Goal: Task Accomplishment & Management: Manage account settings

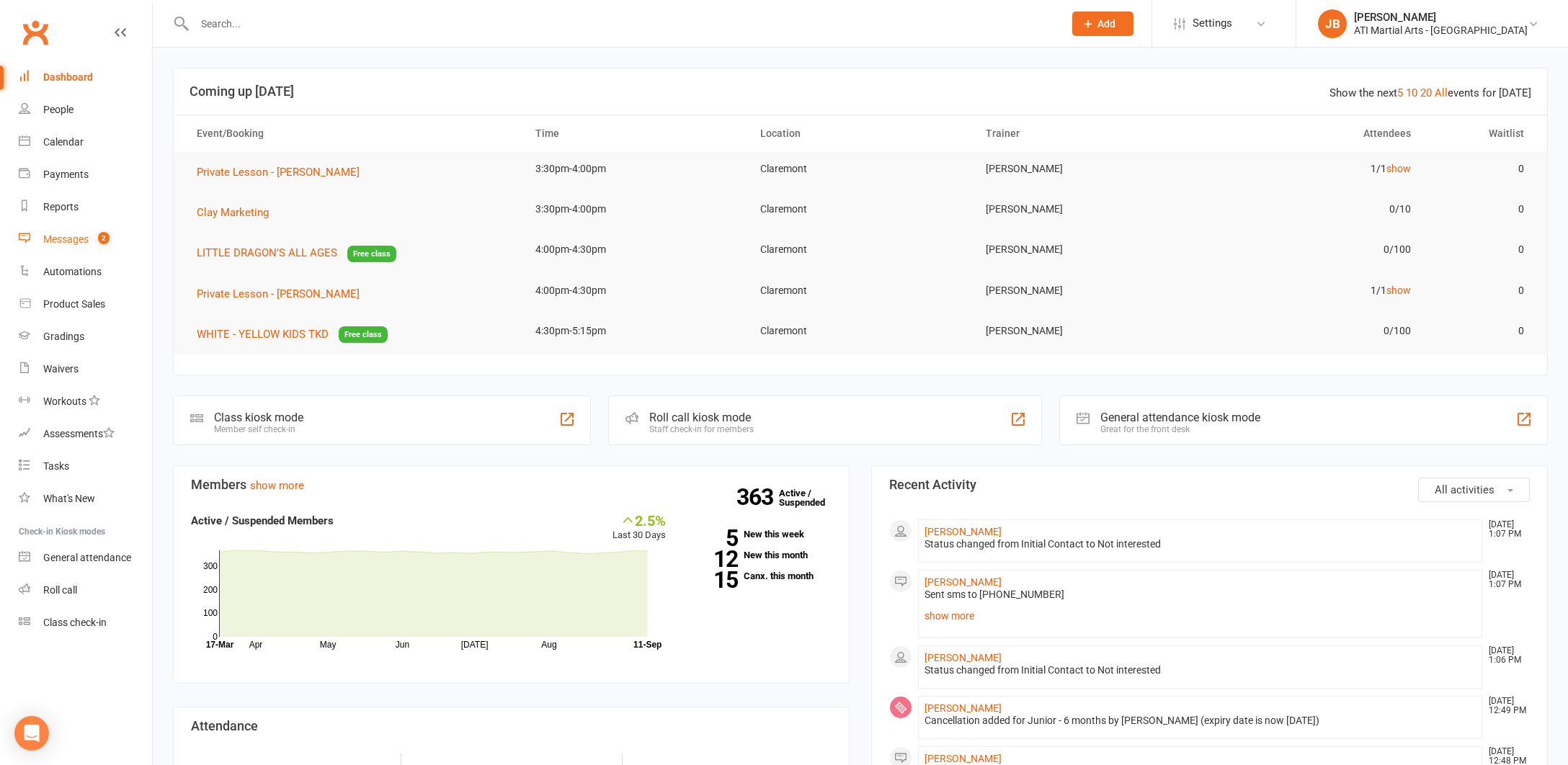
click at [73, 242] on div "Messages" at bounding box center [66, 239] width 46 height 12
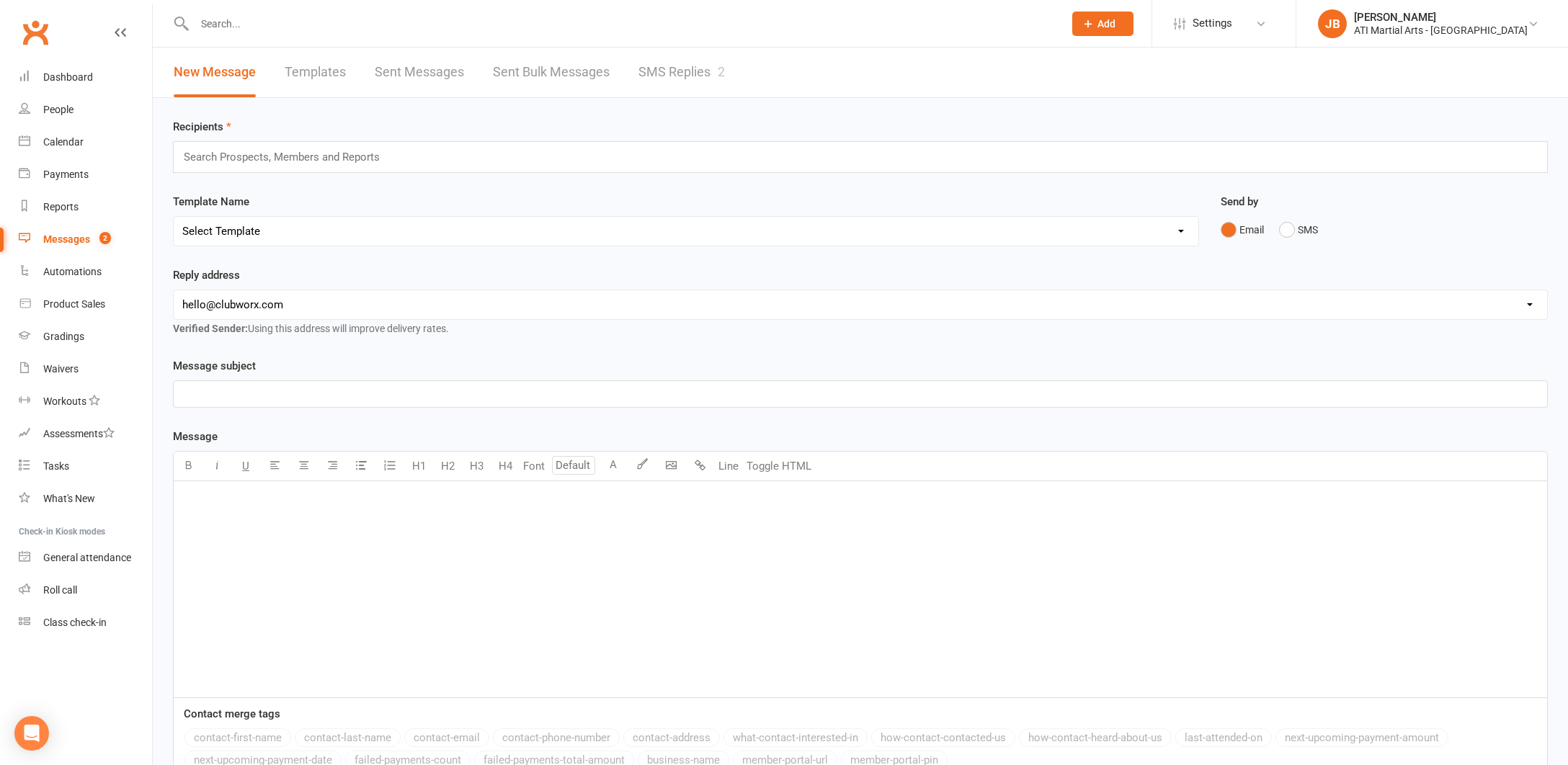
click at [648, 72] on link "SMS Replies 2" at bounding box center [682, 73] width 86 height 49
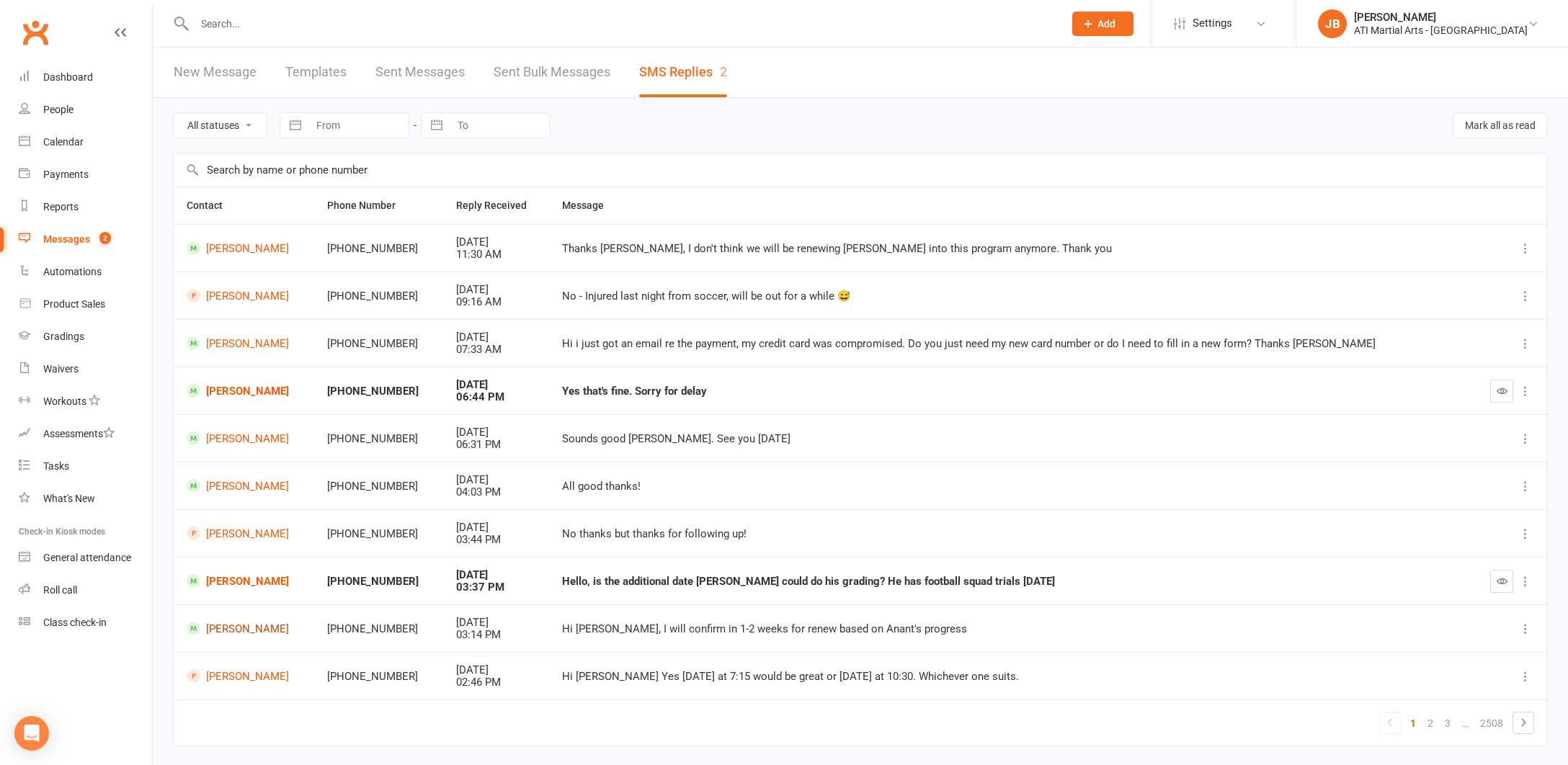
click at [229, 623] on link "[PERSON_NAME]" at bounding box center [244, 628] width 114 height 14
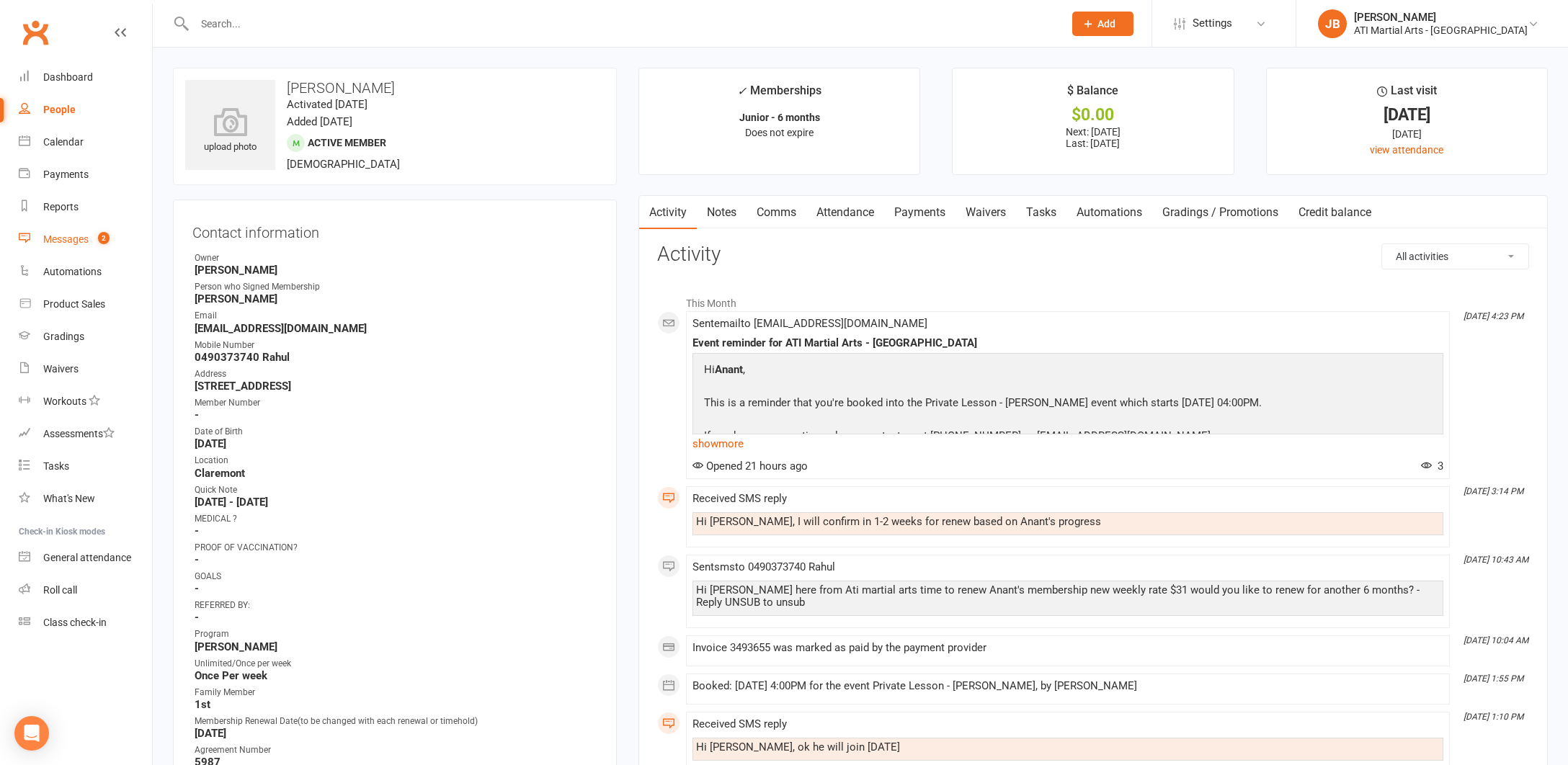
click at [70, 241] on div "Messages" at bounding box center [66, 239] width 46 height 12
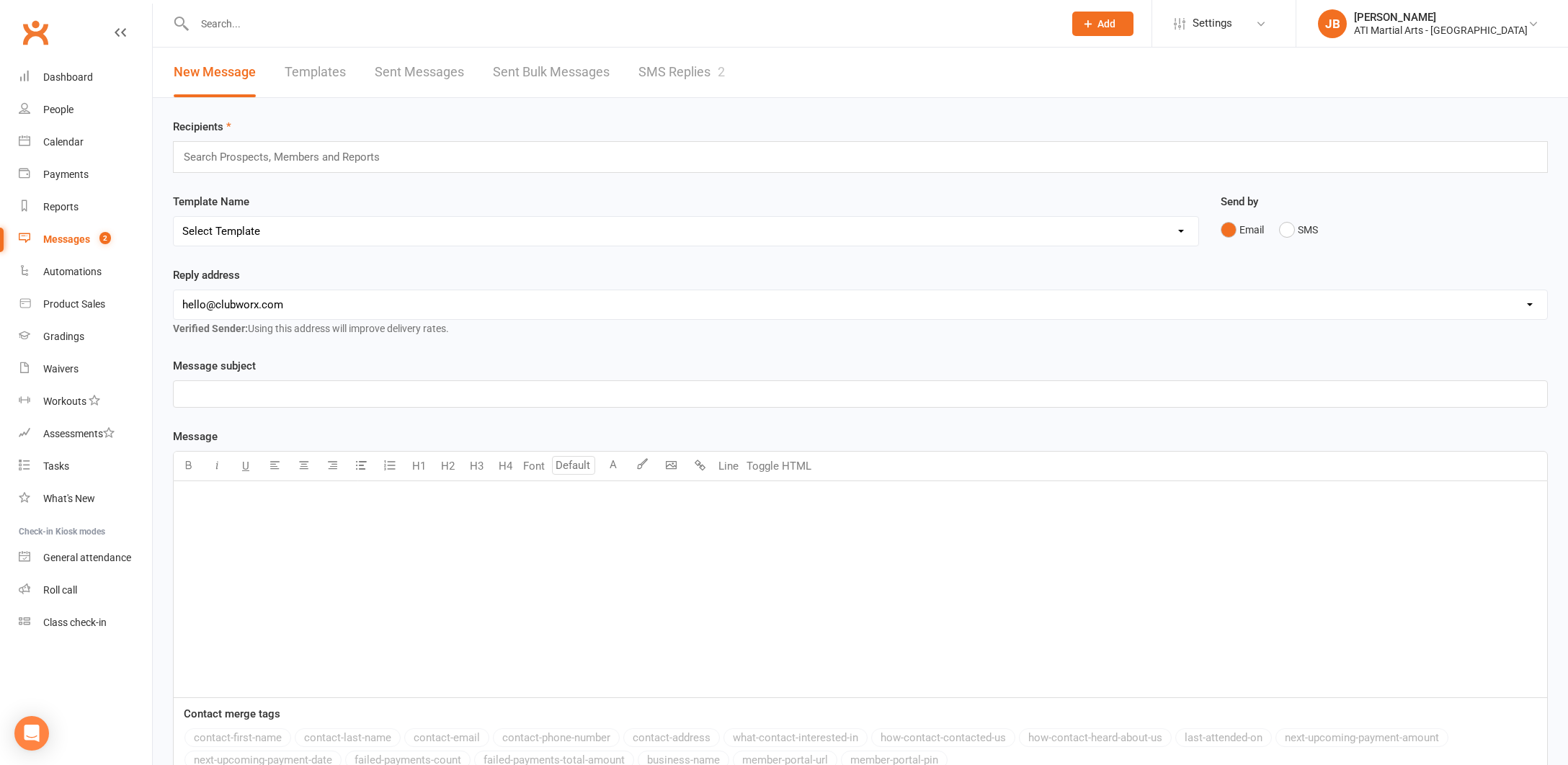
click at [659, 67] on link "SMS Replies 2" at bounding box center [682, 73] width 86 height 49
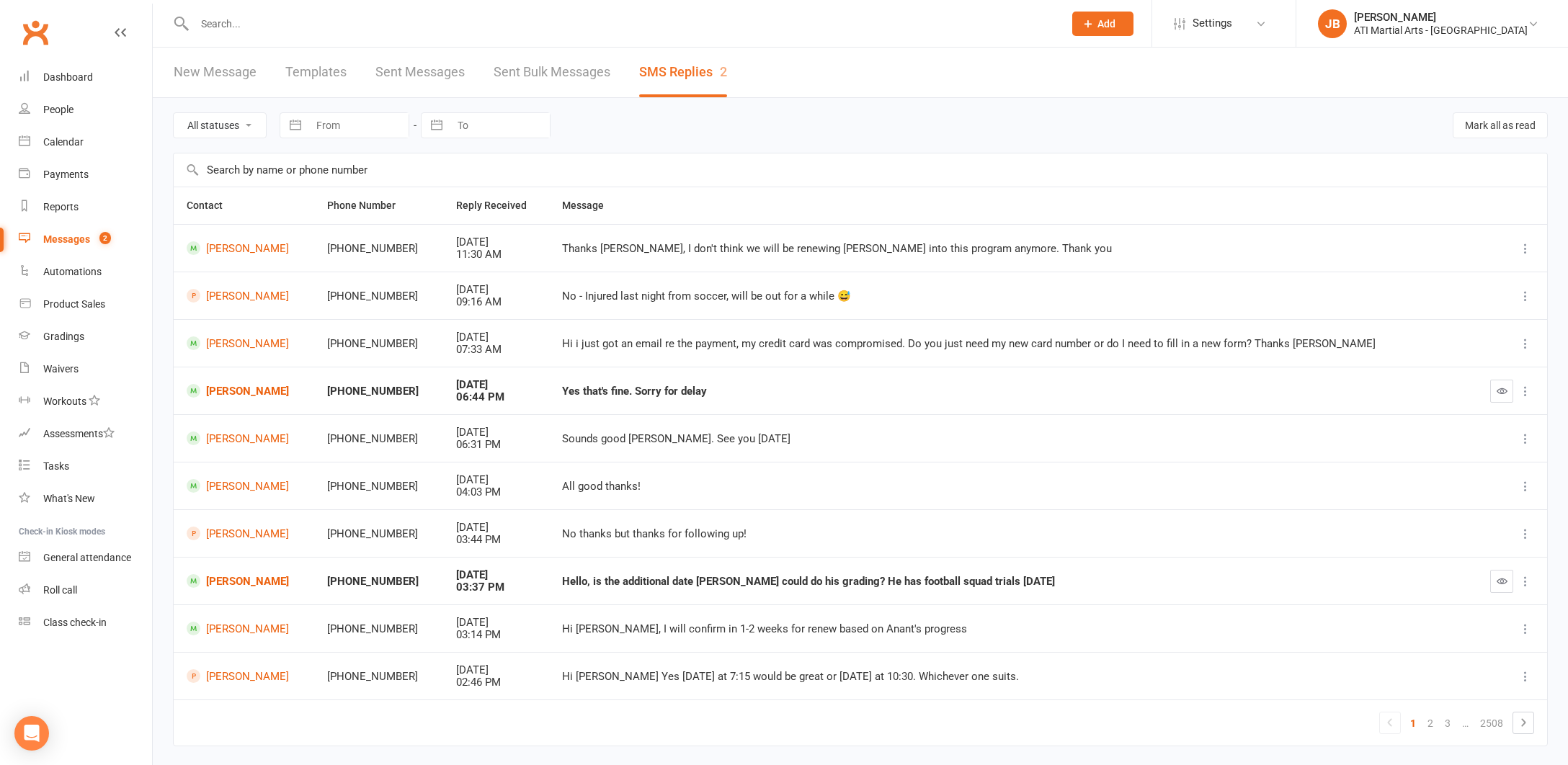
click at [37, 36] on link "Clubworx" at bounding box center [35, 32] width 36 height 36
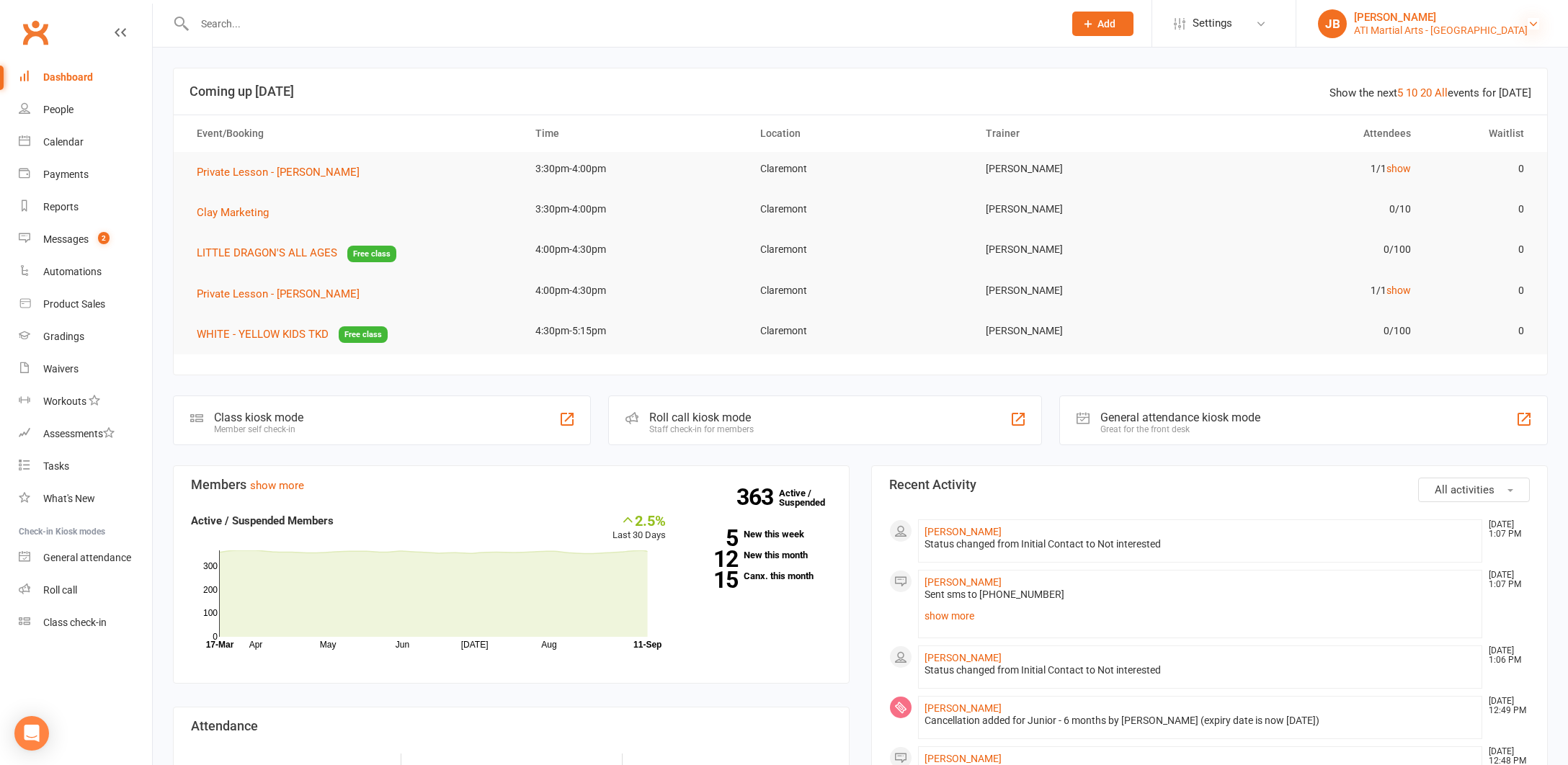
click at [1535, 23] on icon at bounding box center [1532, 23] width 12 height 12
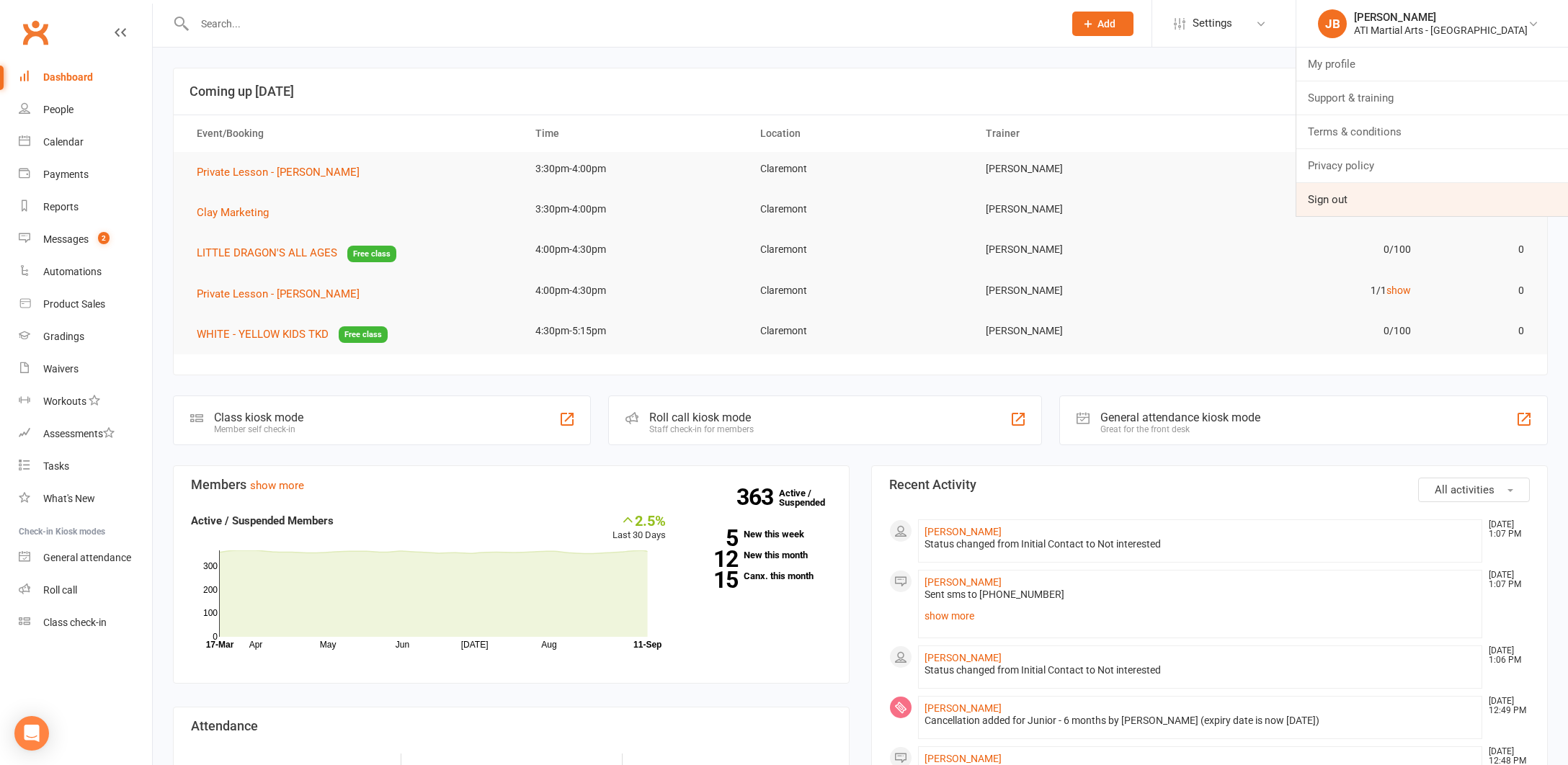
click at [1390, 202] on link "Sign out" at bounding box center [1432, 199] width 272 height 33
